Goal: Information Seeking & Learning: Understand process/instructions

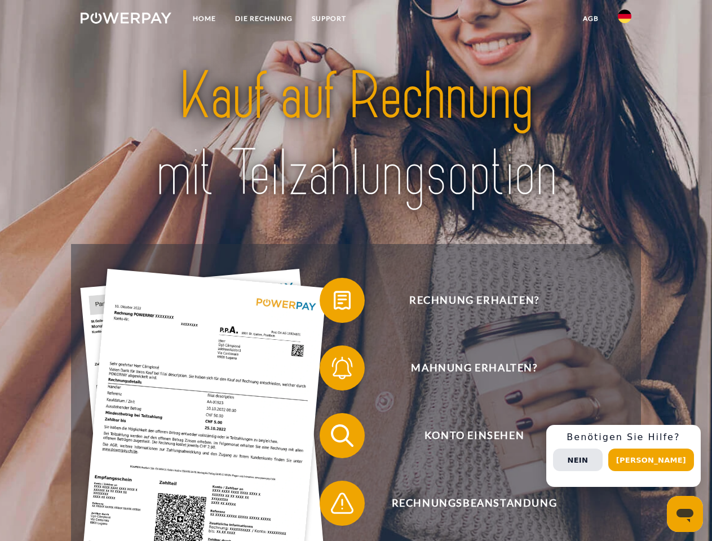
click at [126, 20] on img at bounding box center [126, 17] width 91 height 11
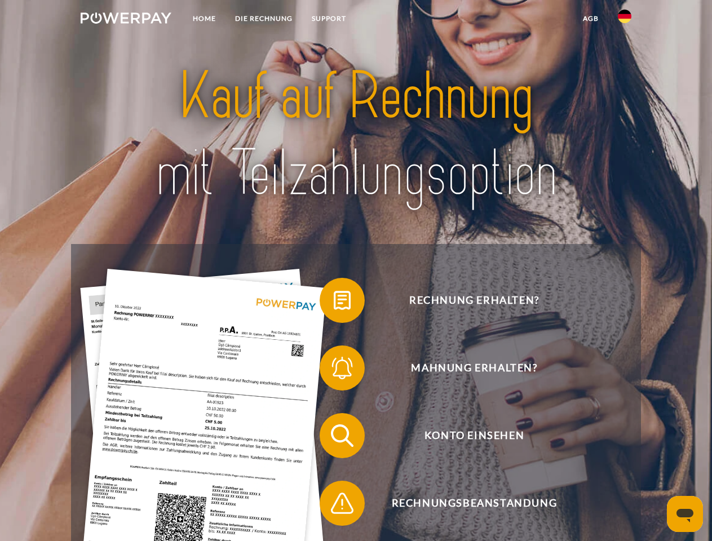
click at [625, 20] on img at bounding box center [625, 17] width 14 height 14
click at [590, 19] on link "agb" at bounding box center [590, 18] width 35 height 20
click at [334, 303] on span at bounding box center [325, 300] width 56 height 56
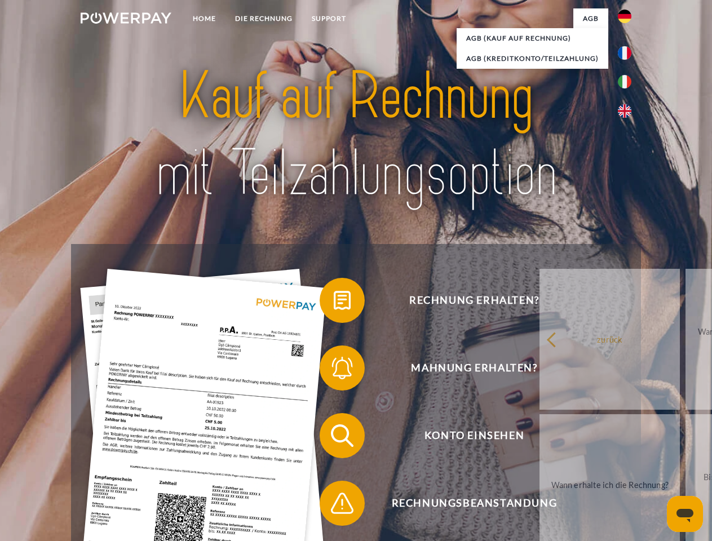
click at [334, 370] on div "Rechnung erhalten? Mahnung erhalten? Konto einsehen" at bounding box center [355, 469] width 569 height 451
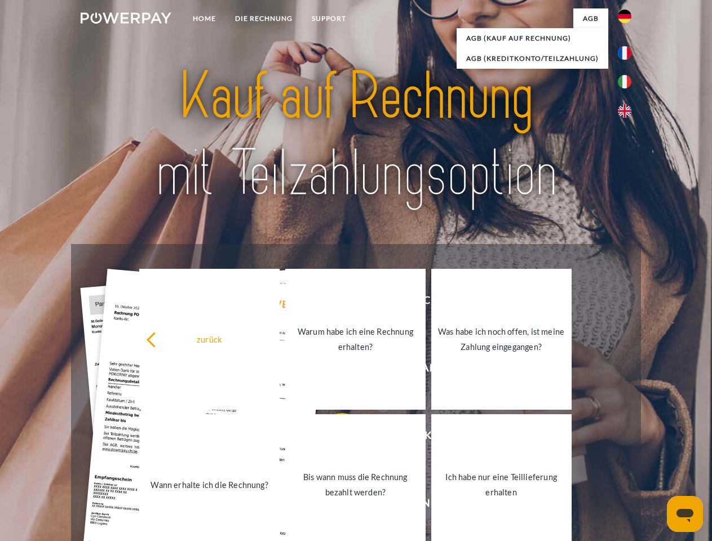
click at [334, 438] on link "Bis wann muss die Rechnung bezahlt werden?" at bounding box center [355, 484] width 140 height 141
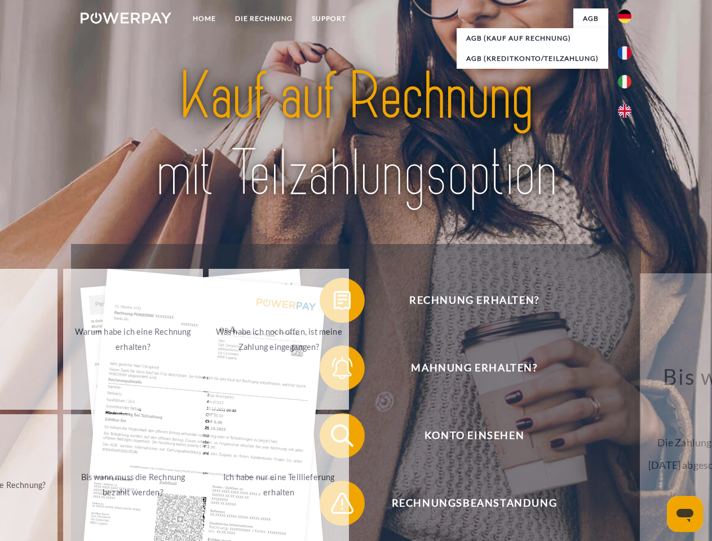
click at [334, 506] on span at bounding box center [325, 503] width 56 height 56
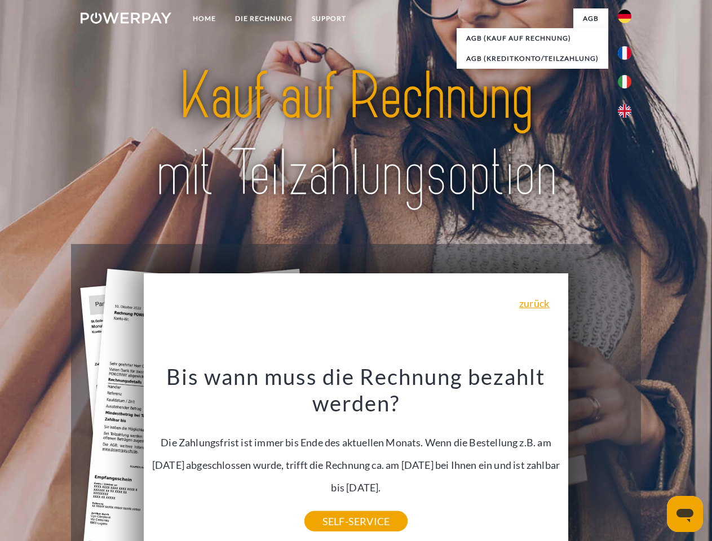
click at [627, 456] on div "Rechnung erhalten? Mahnung erhalten? Konto einsehen" at bounding box center [355, 469] width 569 height 451
click at [600, 458] on span "Konto einsehen" at bounding box center [474, 435] width 276 height 45
click at [655, 460] on header "Home DIE RECHNUNG SUPPORT" at bounding box center [356, 389] width 712 height 779
